Goal: Navigation & Orientation: Go to known website

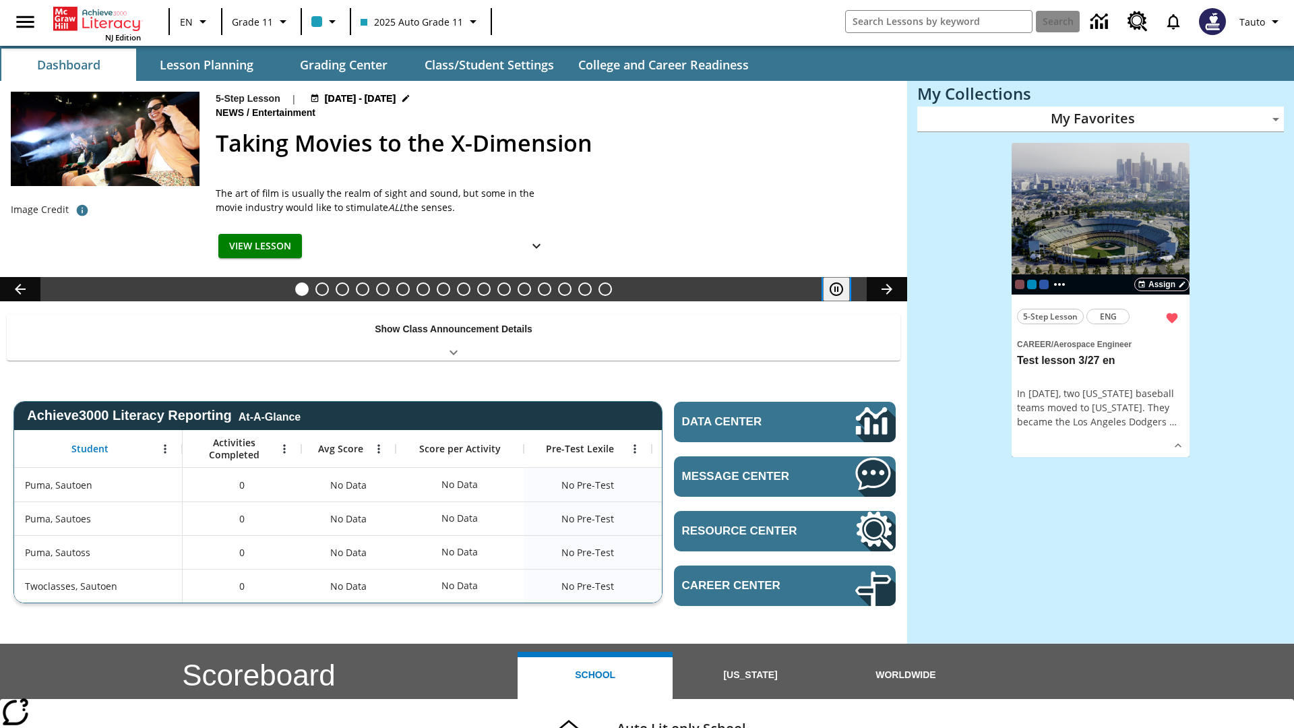
click at [836, 289] on icon "Pause" at bounding box center [836, 289] width 16 height 16
